Goal: Check status: Check status

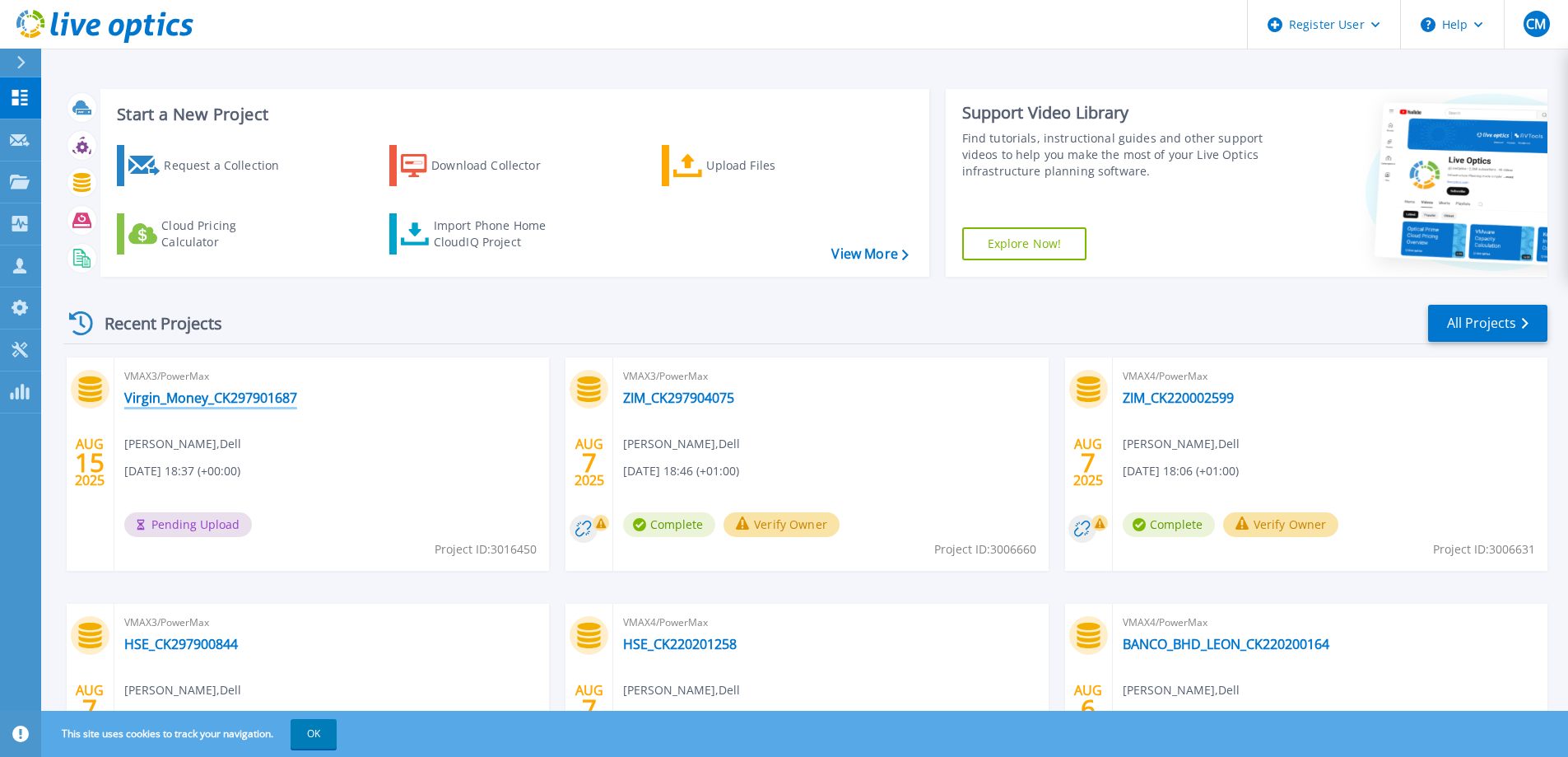
click at [251, 399] on link "Virgin_Money_CK297901687" at bounding box center [210, 397] width 173 height 16
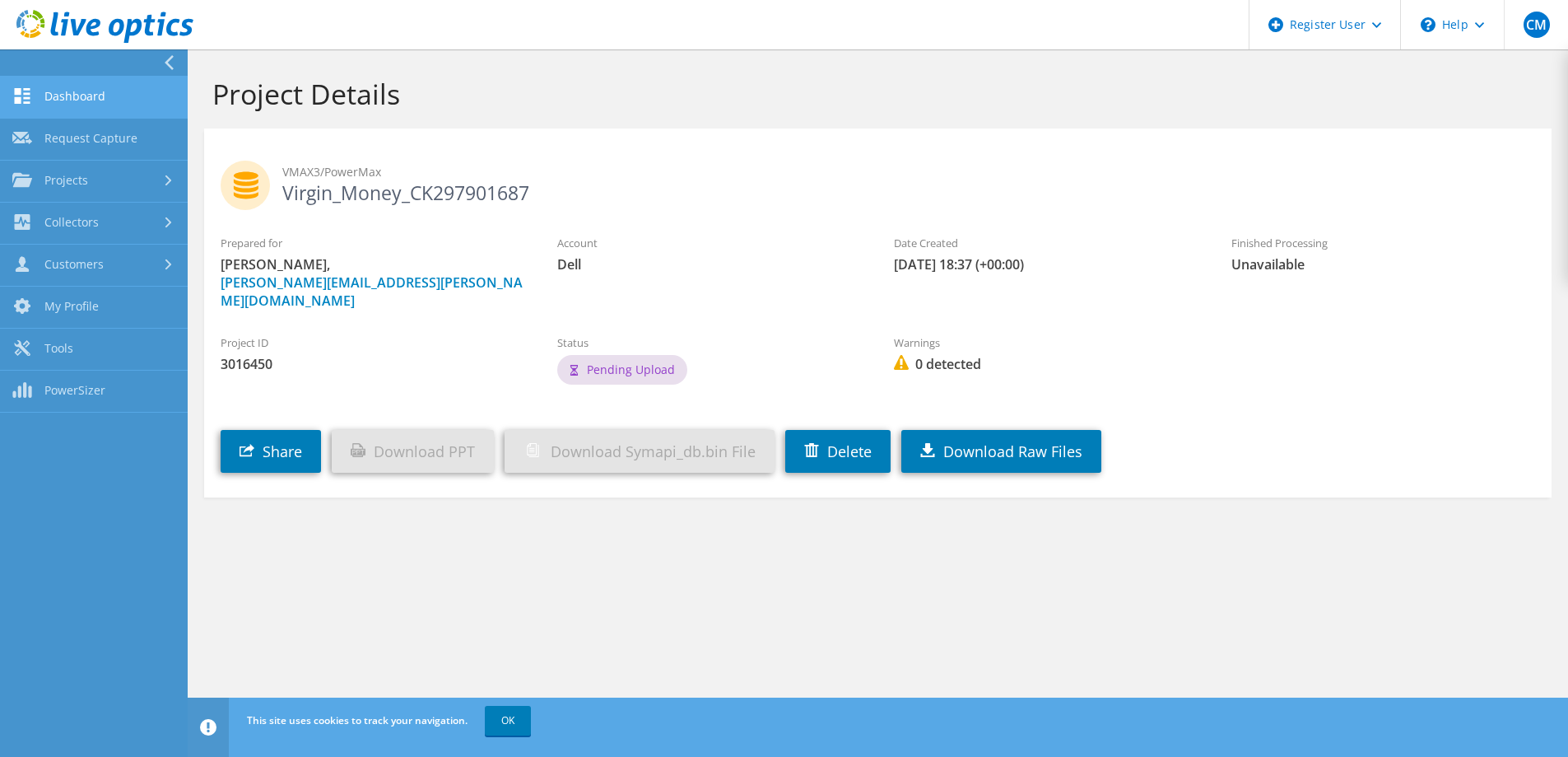
click at [113, 95] on link "Dashboard" at bounding box center [94, 97] width 187 height 42
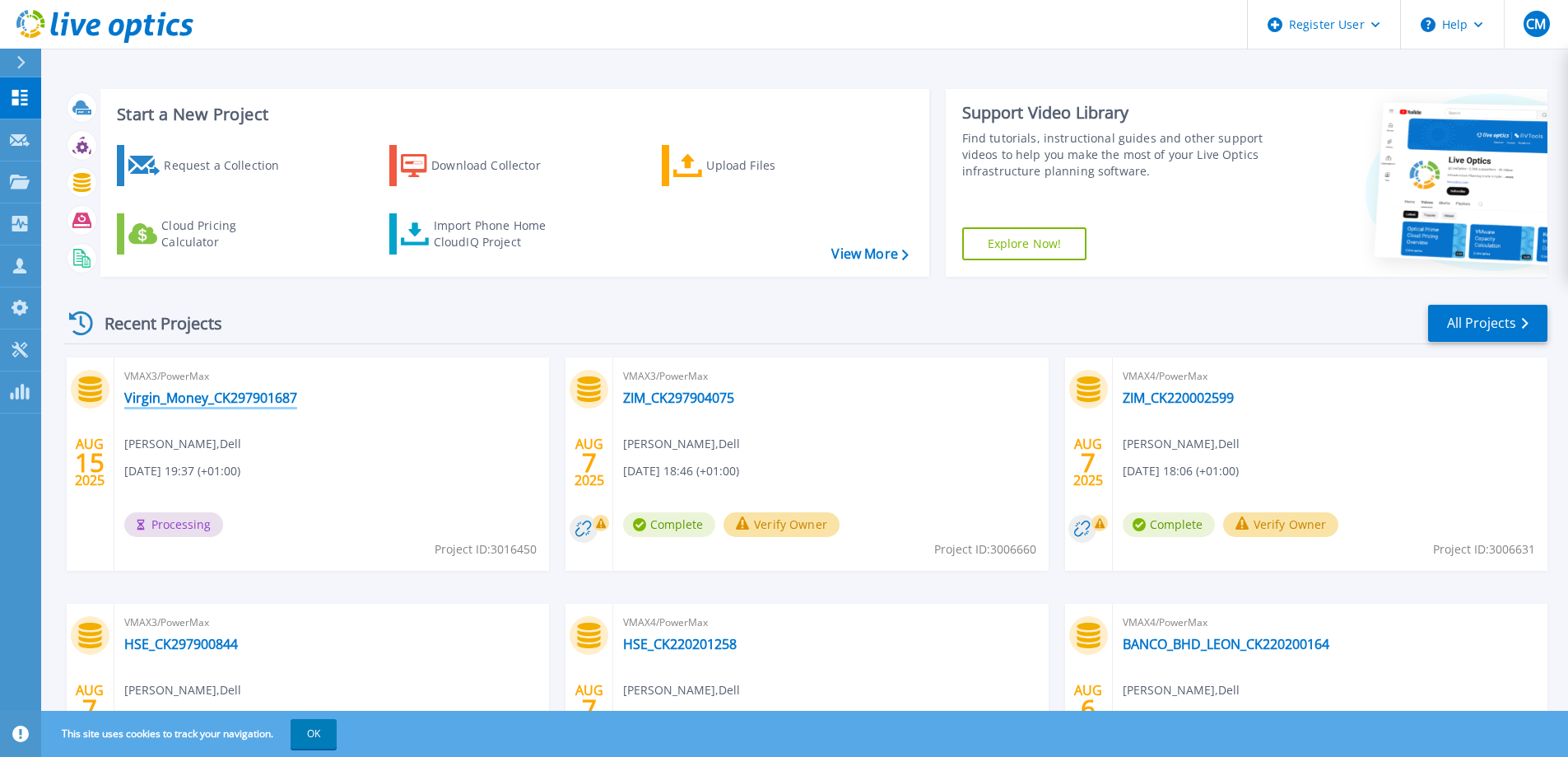
click at [238, 395] on link "Virgin_Money_CK297901687" at bounding box center [210, 397] width 173 height 16
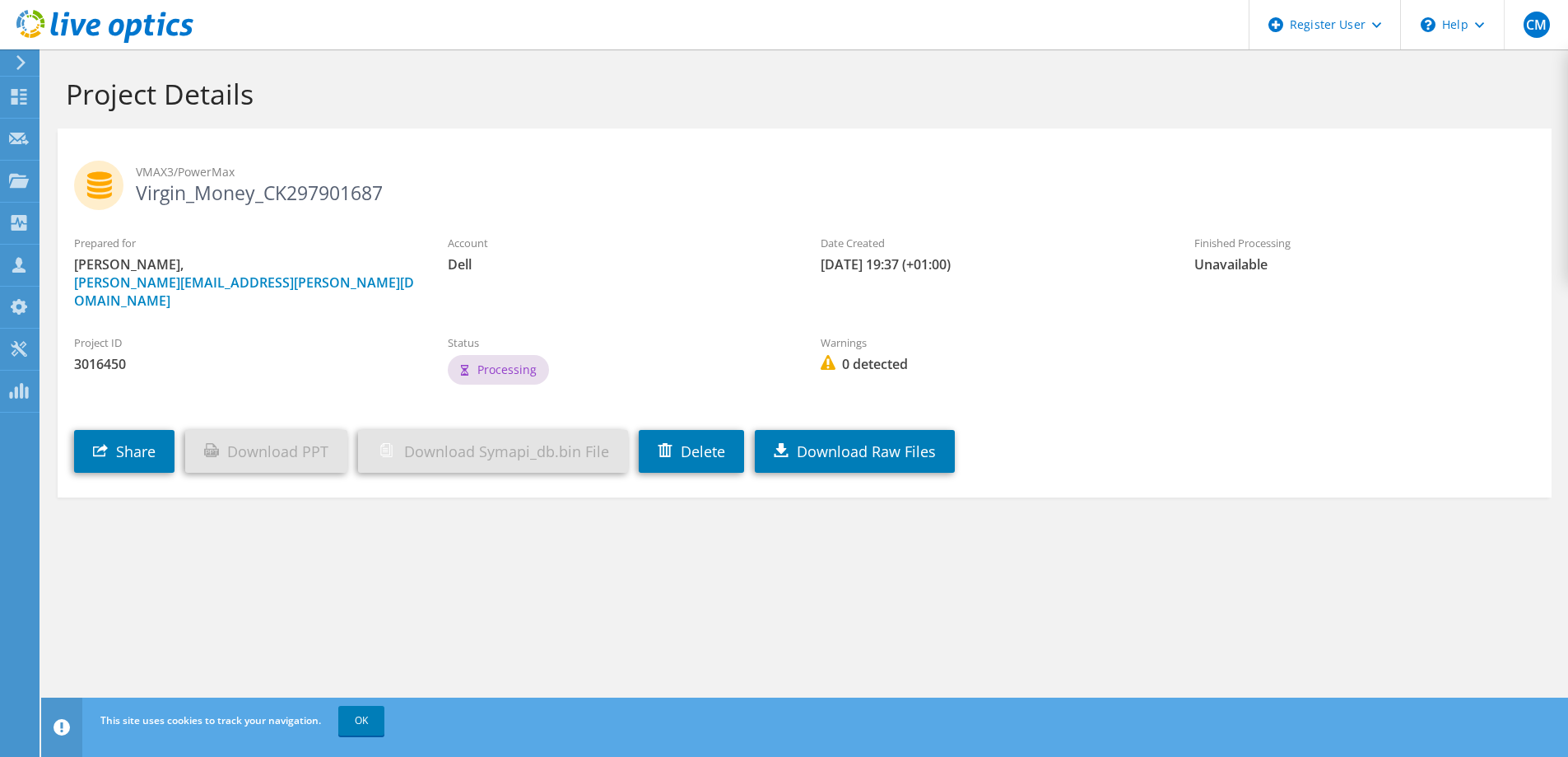
drag, startPoint x: 141, startPoint y: 197, endPoint x: 381, endPoint y: 193, distance: 240.0
click at [381, 193] on h2 "VMAX3/PowerMax Virgin_Money_CK297901687" at bounding box center [804, 181] width 1461 height 42
